Goal: Transaction & Acquisition: Purchase product/service

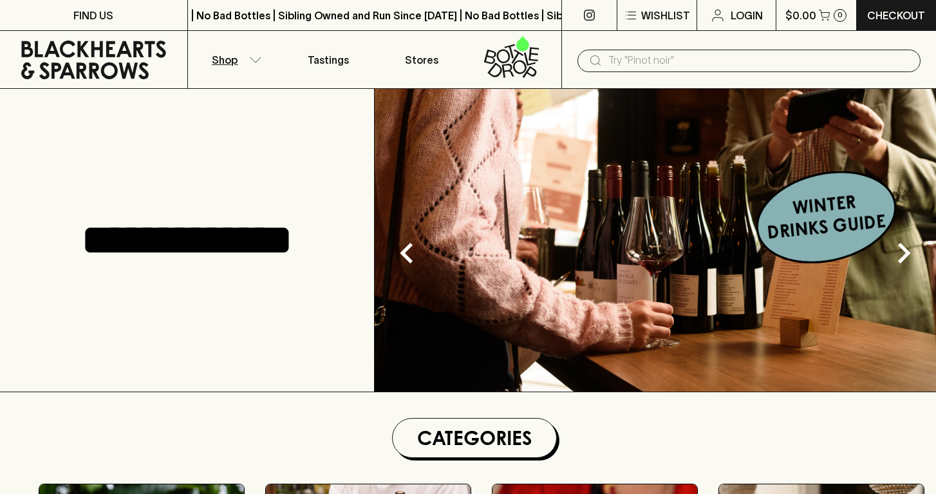
click at [254, 54] on button "Shop" at bounding box center [234, 59] width 93 height 57
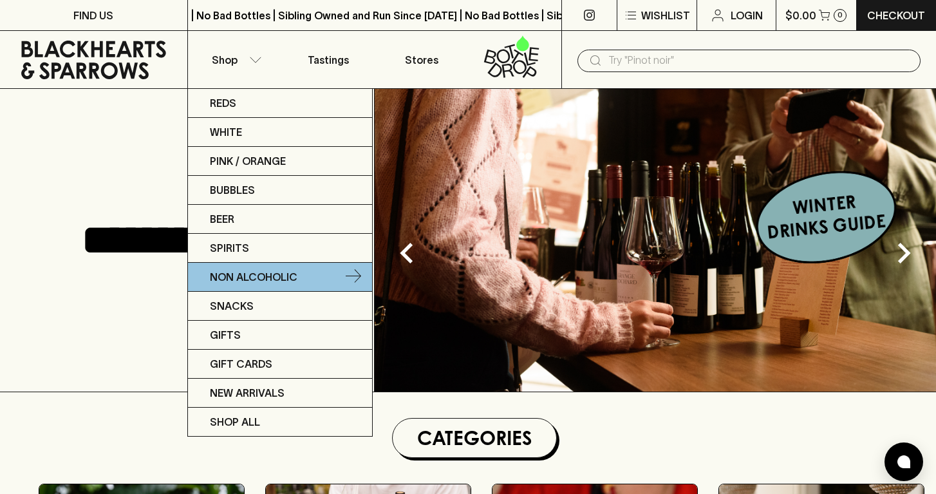
click at [248, 276] on p "Non Alcoholic" at bounding box center [254, 276] width 88 height 15
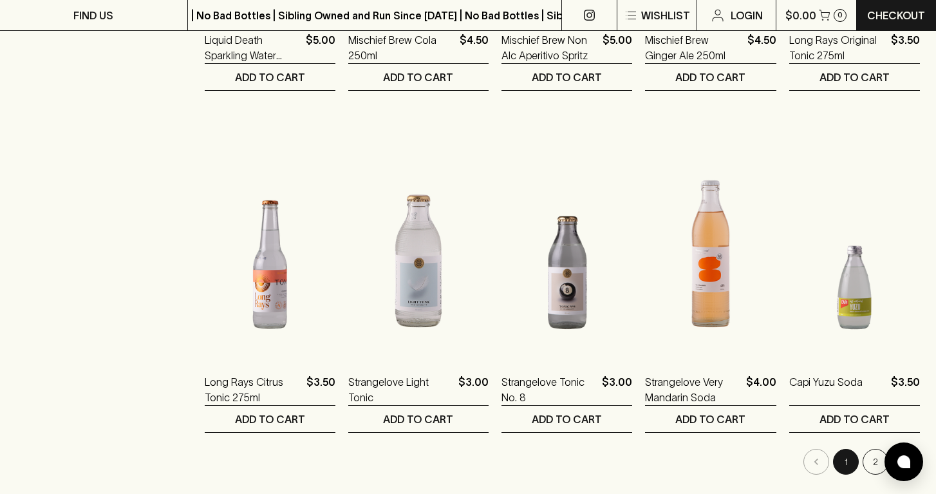
scroll to position [1359, 0]
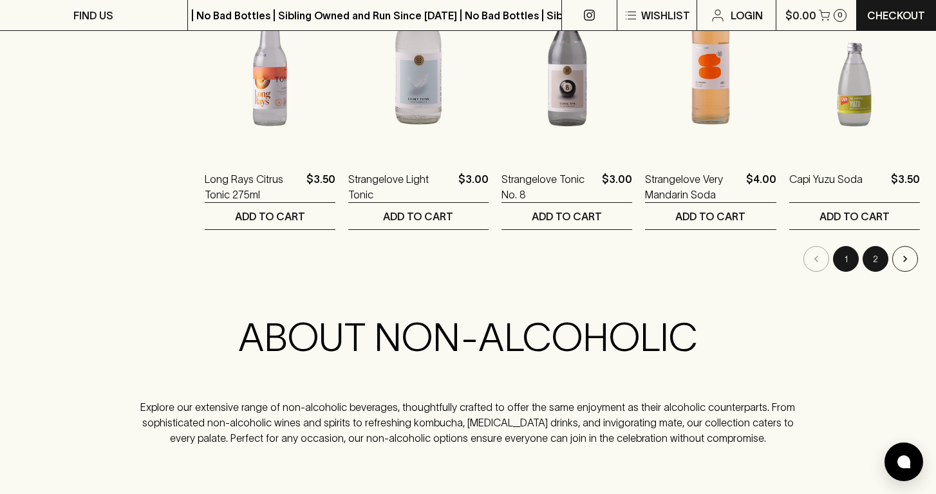
click at [875, 249] on button "2" at bounding box center [876, 259] width 26 height 26
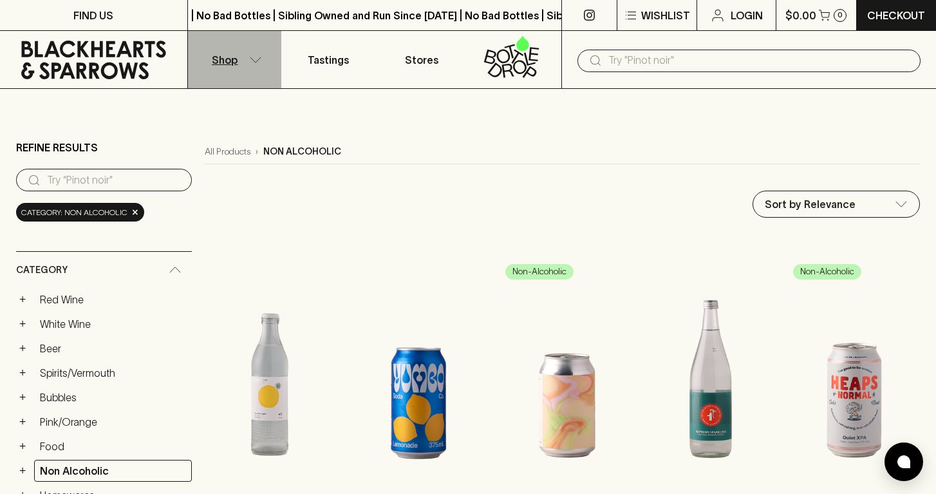
click at [256, 52] on button "Shop" at bounding box center [234, 59] width 93 height 57
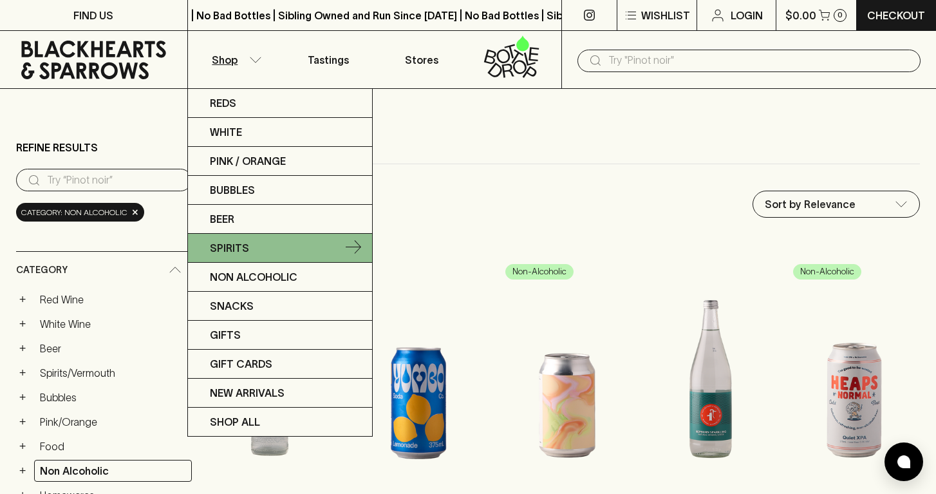
click at [239, 256] on link "Spirits" at bounding box center [280, 248] width 184 height 29
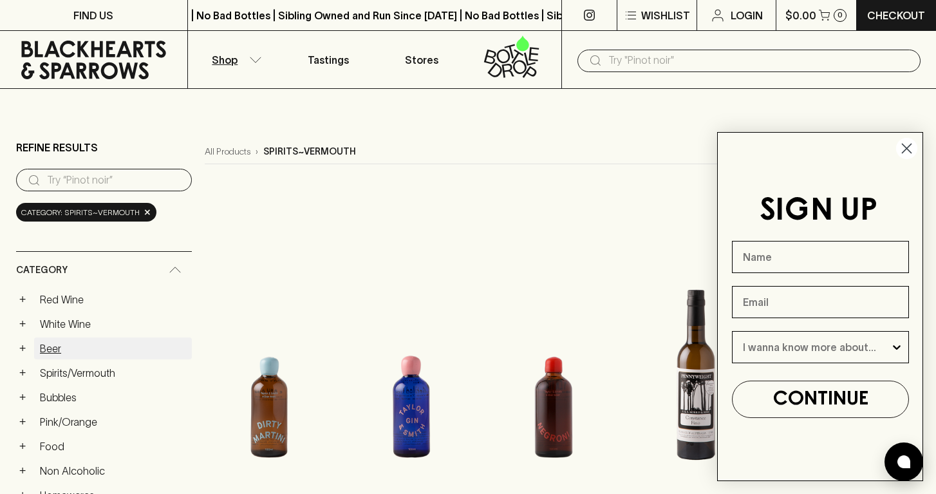
scroll to position [251, 0]
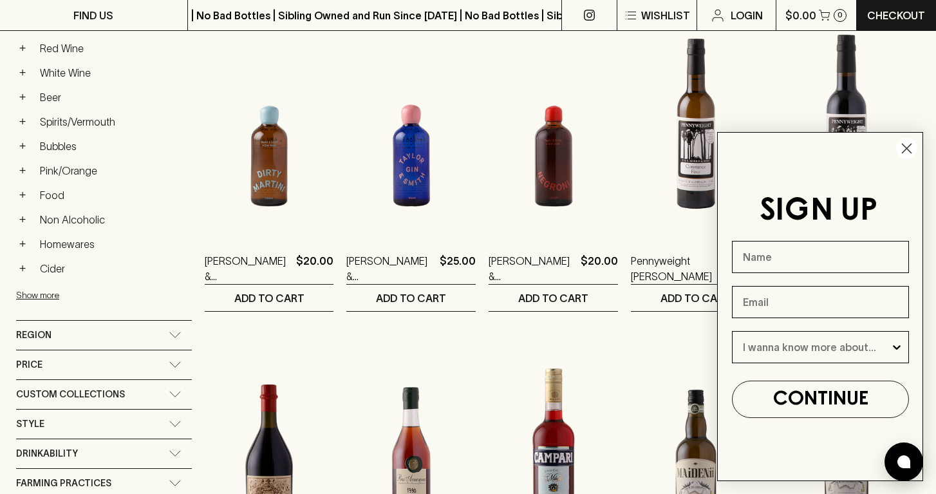
click at [907, 149] on circle "Close dialog" at bounding box center [906, 148] width 21 height 21
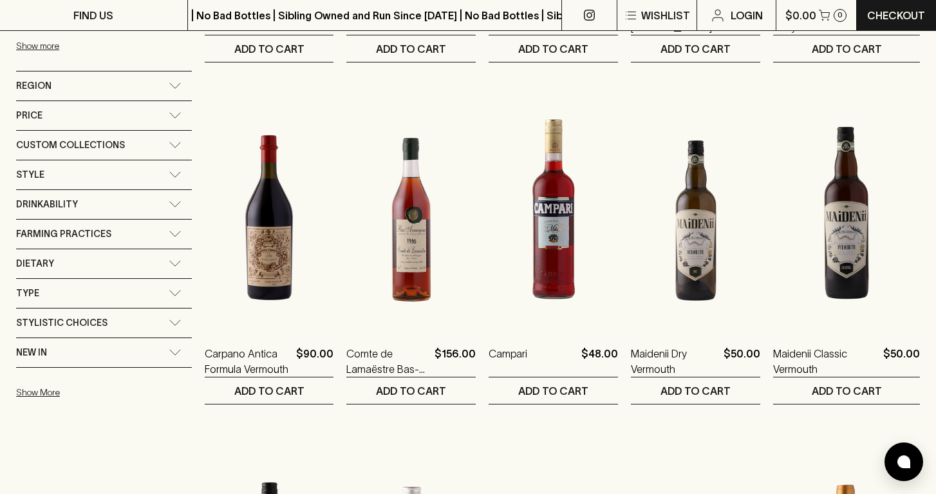
scroll to position [498, 0]
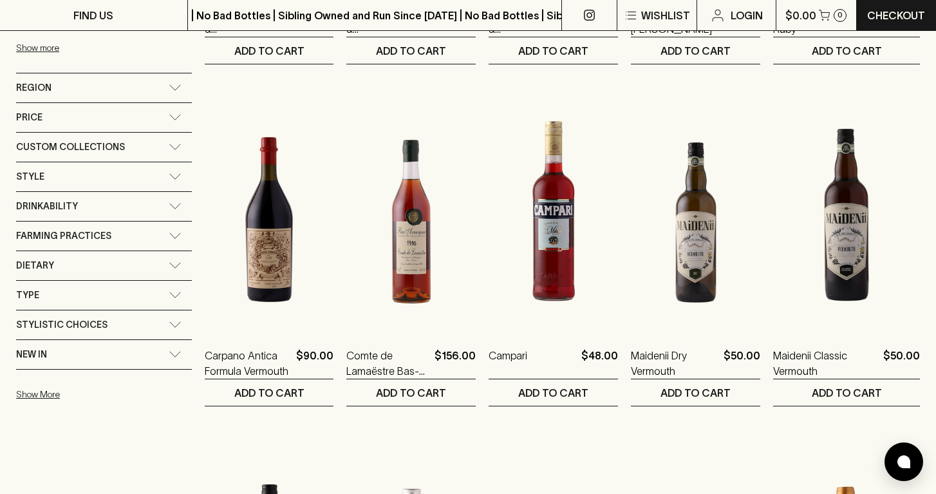
click at [169, 178] on icon at bounding box center [175, 176] width 13 height 6
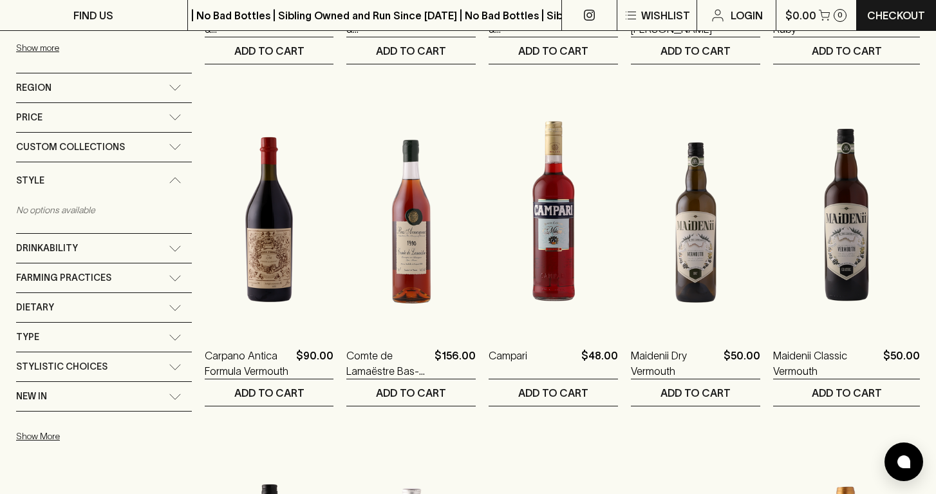
click at [169, 178] on icon at bounding box center [175, 180] width 13 height 6
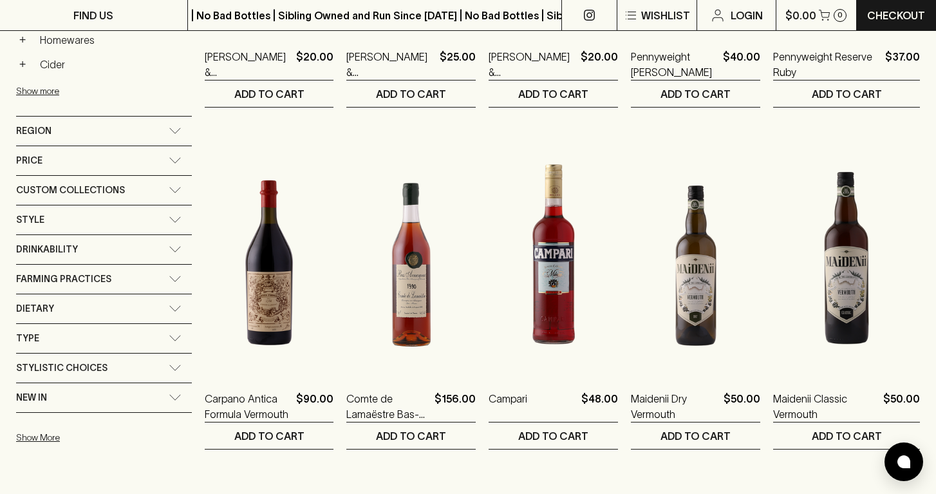
scroll to position [299, 0]
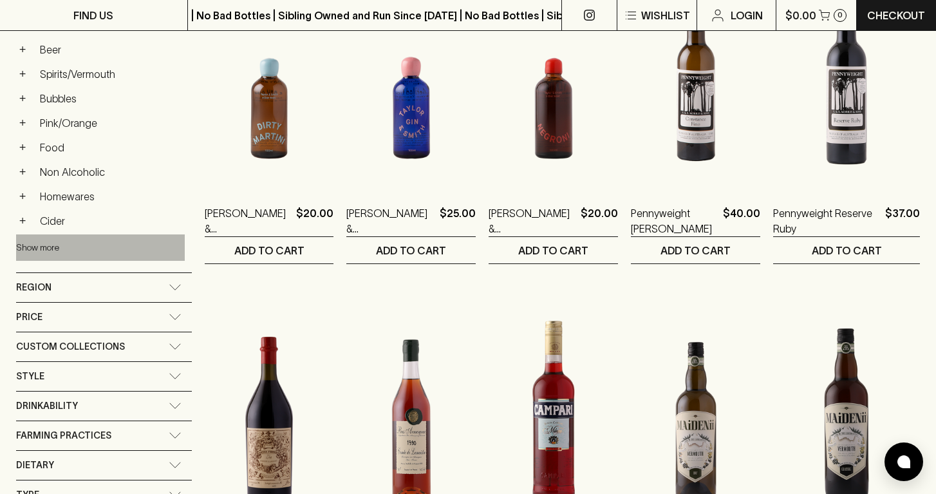
click at [32, 243] on button "Show more" at bounding box center [100, 247] width 169 height 26
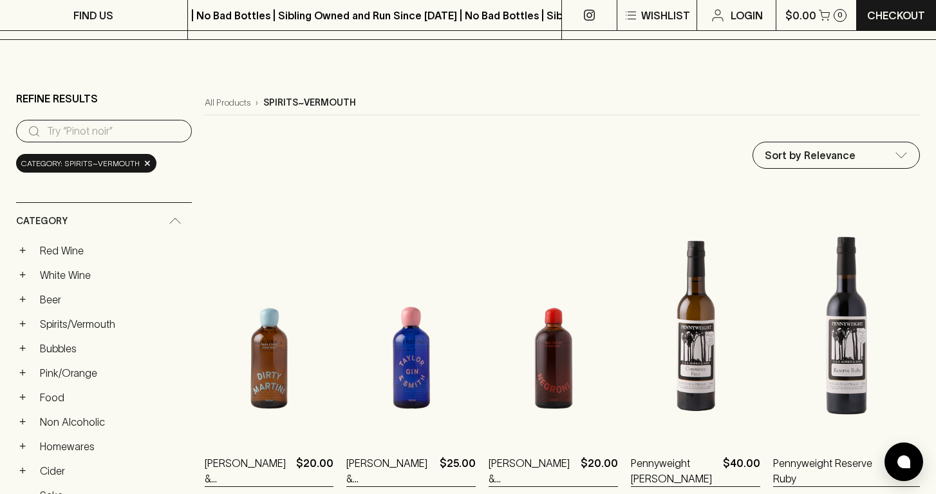
scroll to position [0, 0]
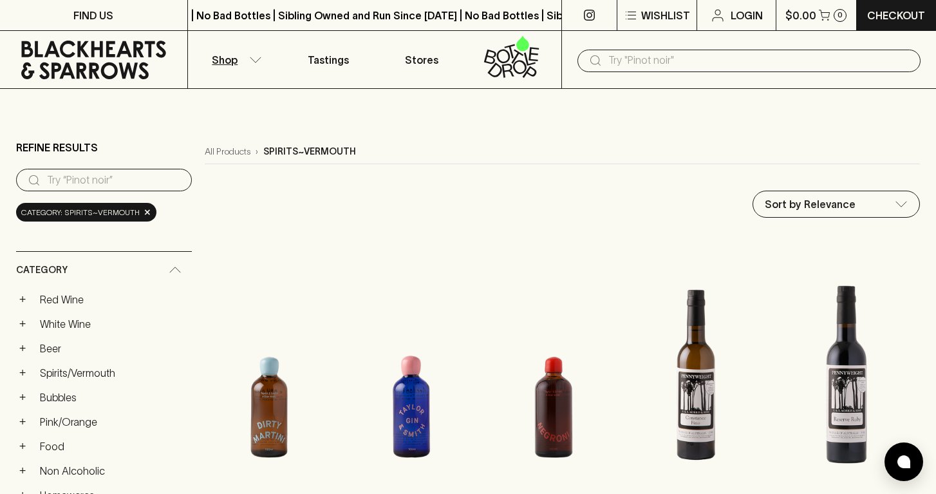
click at [117, 176] on input "search" at bounding box center [114, 180] width 135 height 21
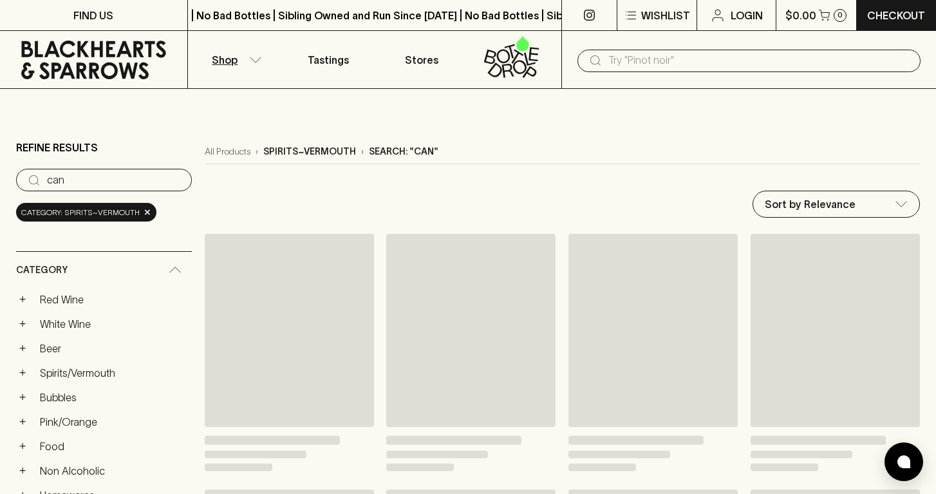
type input "can"
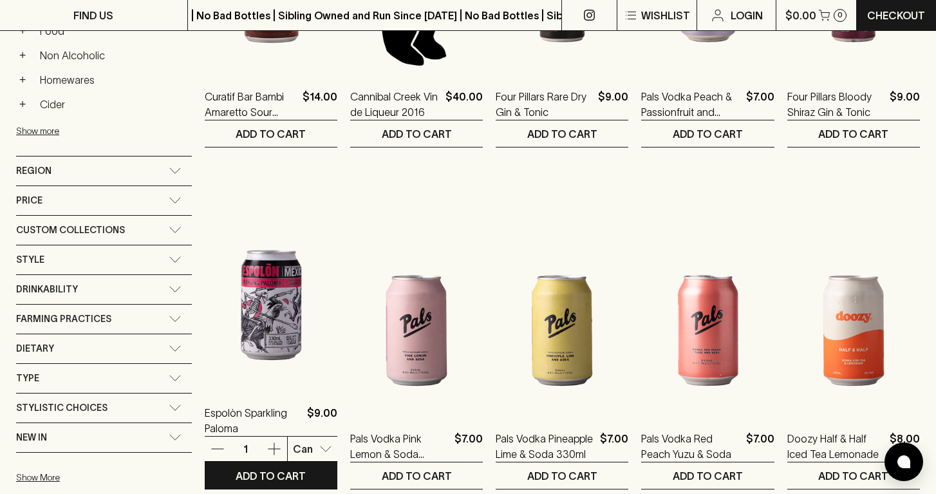
scroll to position [431, 0]
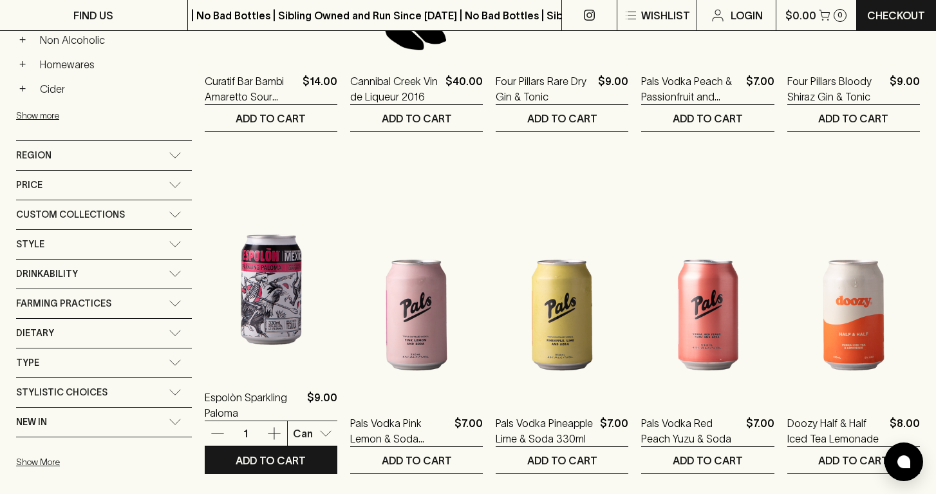
click at [256, 285] on img at bounding box center [271, 257] width 133 height 225
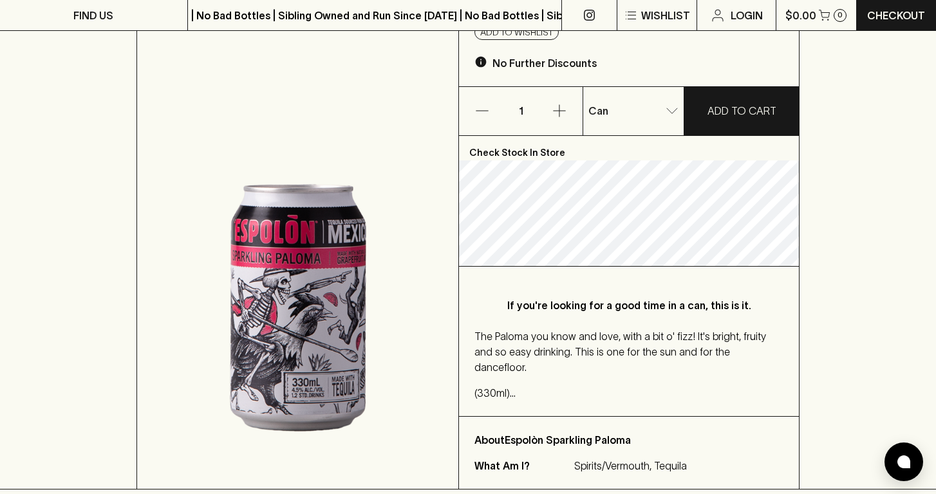
scroll to position [185, 0]
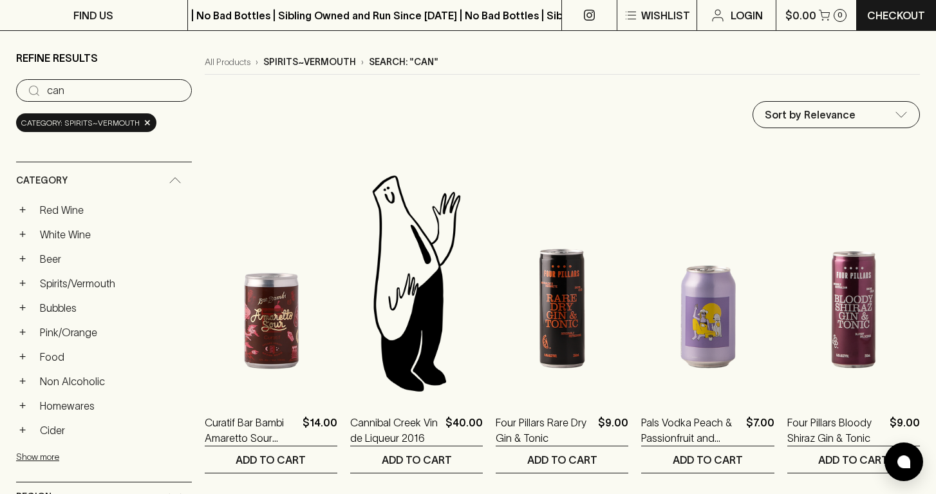
scroll to position [182, 0]
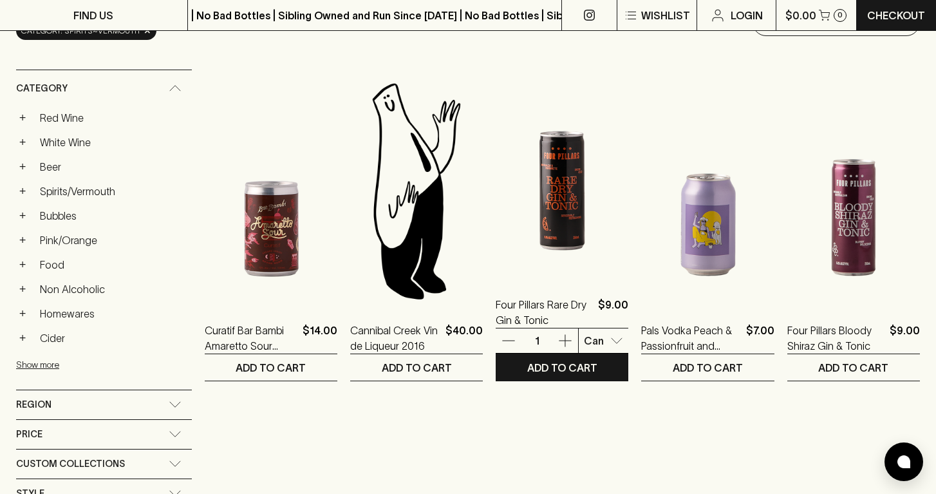
click at [564, 245] on img at bounding box center [562, 164] width 133 height 225
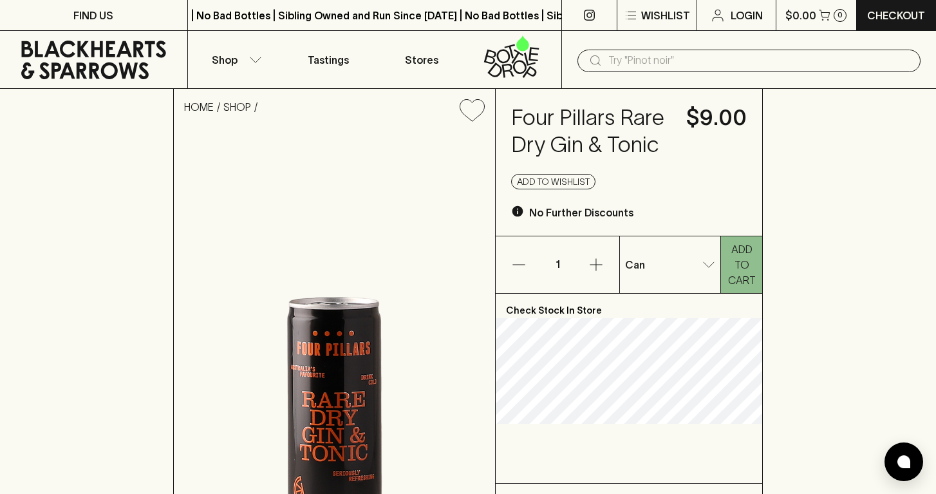
scroll to position [294, 0]
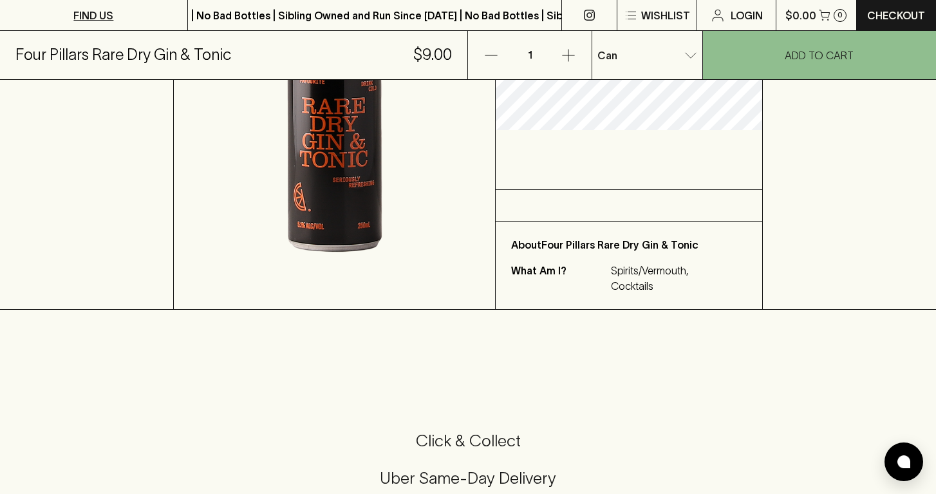
scroll to position [182, 0]
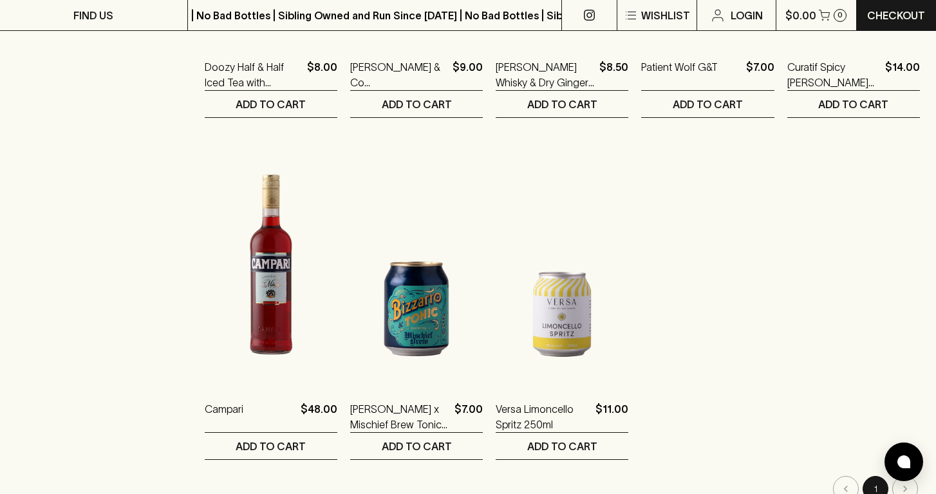
scroll to position [1019, 0]
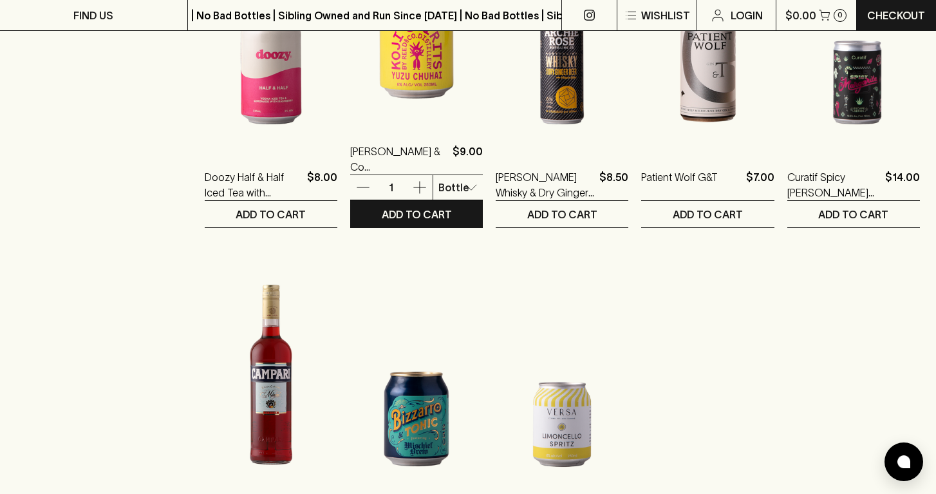
click at [401, 108] on img at bounding box center [416, 11] width 133 height 225
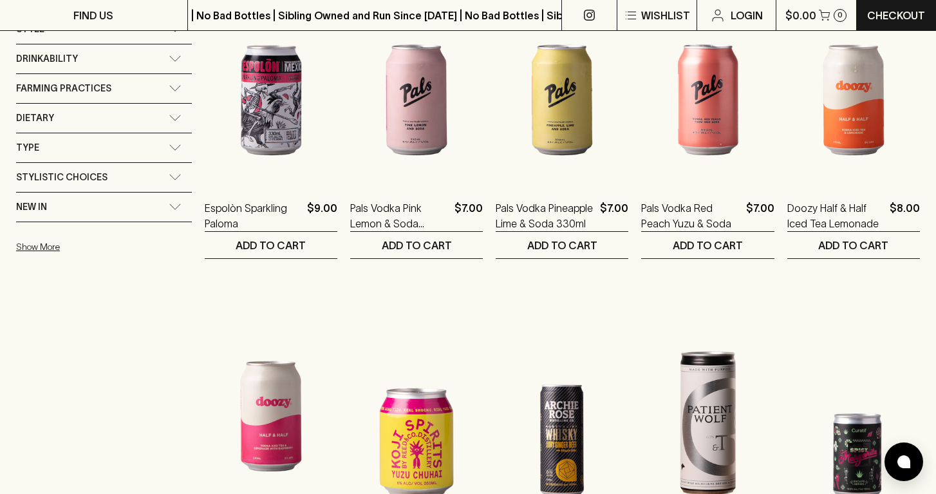
scroll to position [842, 0]
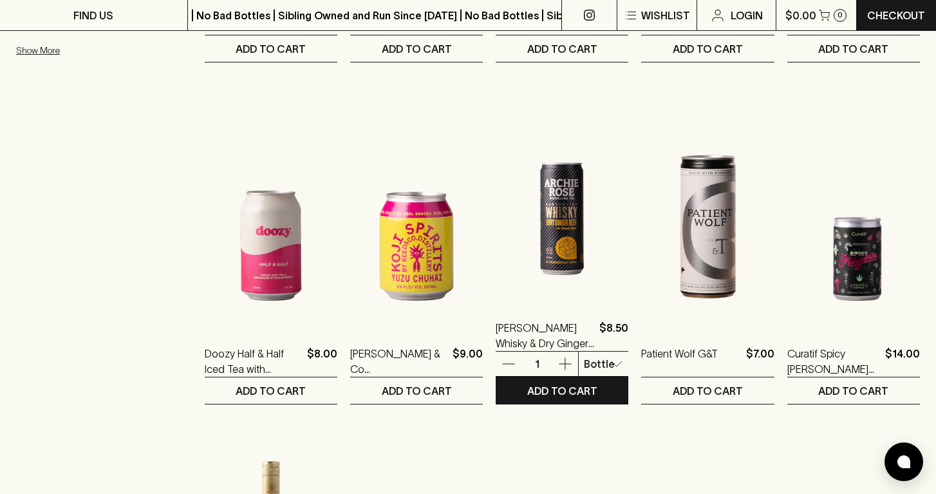
click at [562, 272] on img at bounding box center [562, 187] width 133 height 225
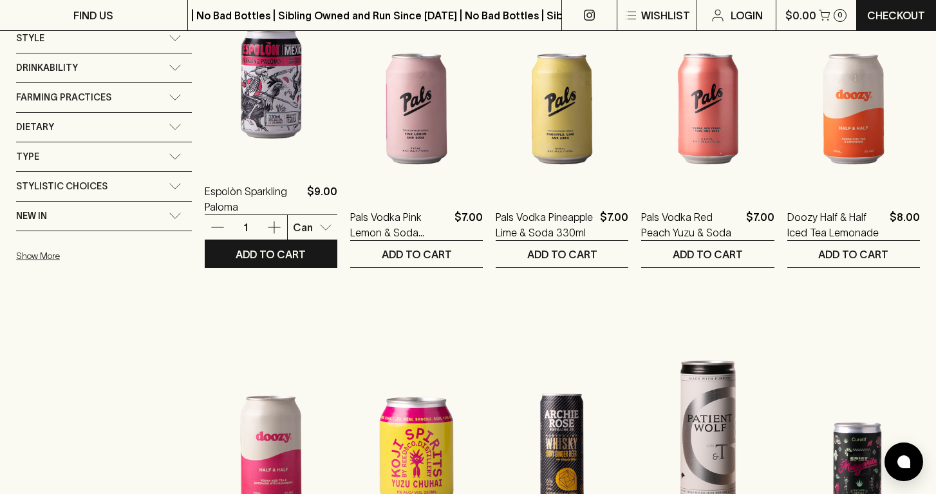
scroll to position [880, 0]
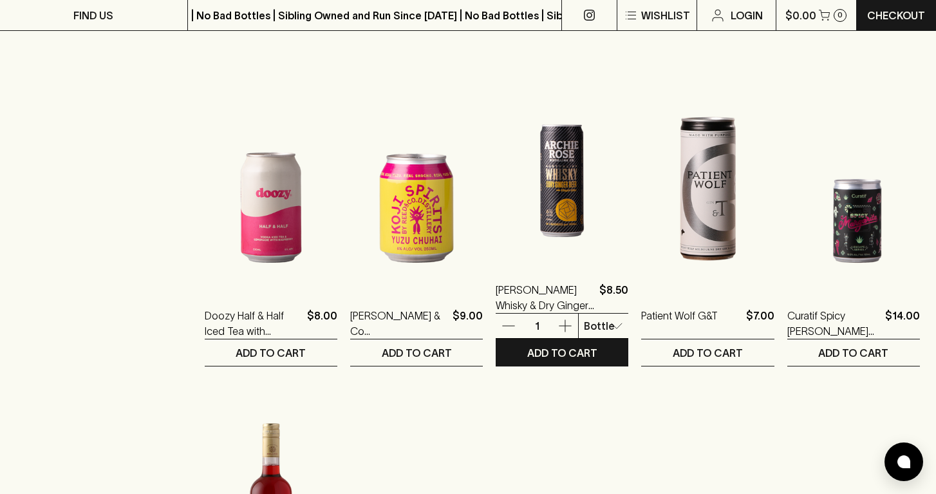
click at [540, 167] on img at bounding box center [562, 149] width 133 height 225
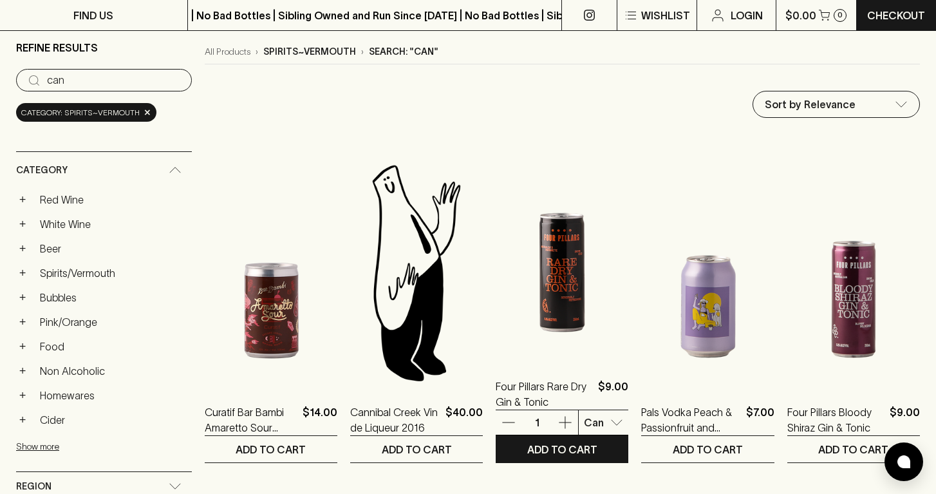
scroll to position [102, 0]
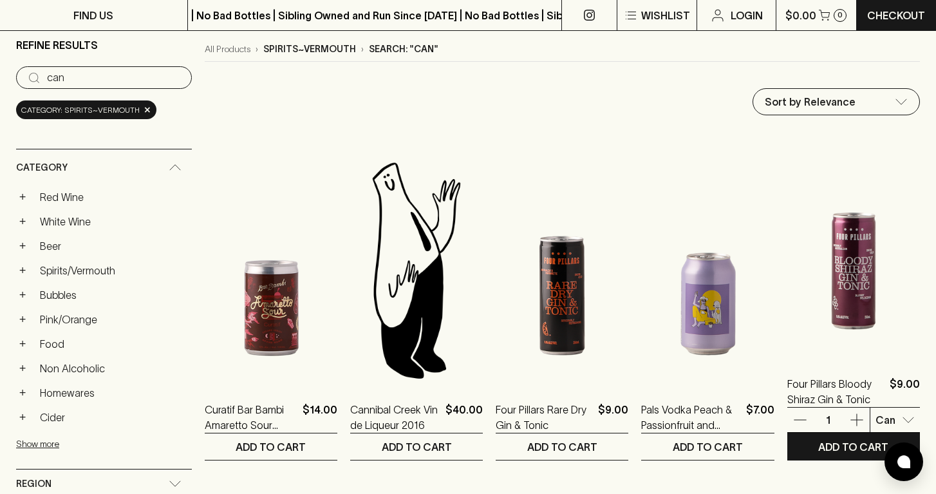
click at [848, 272] on img at bounding box center [854, 243] width 133 height 225
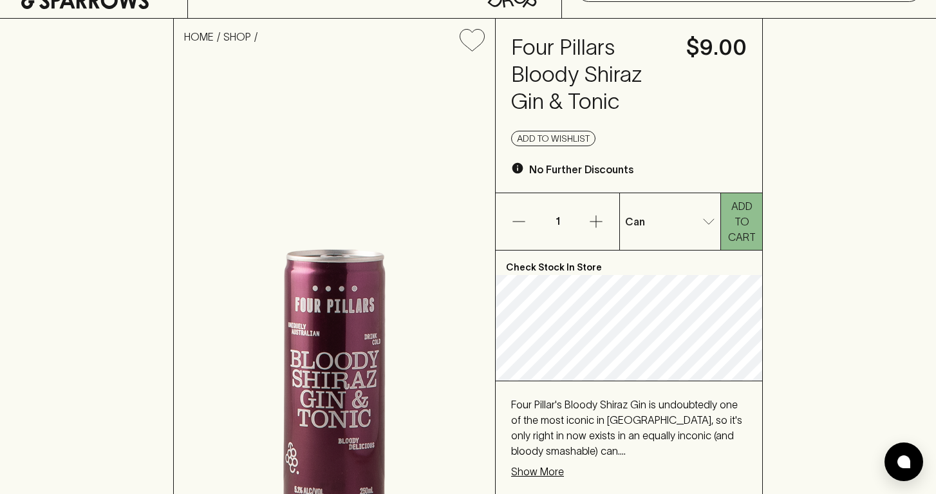
scroll to position [53, 0]
